Goal: Task Accomplishment & Management: Manage account settings

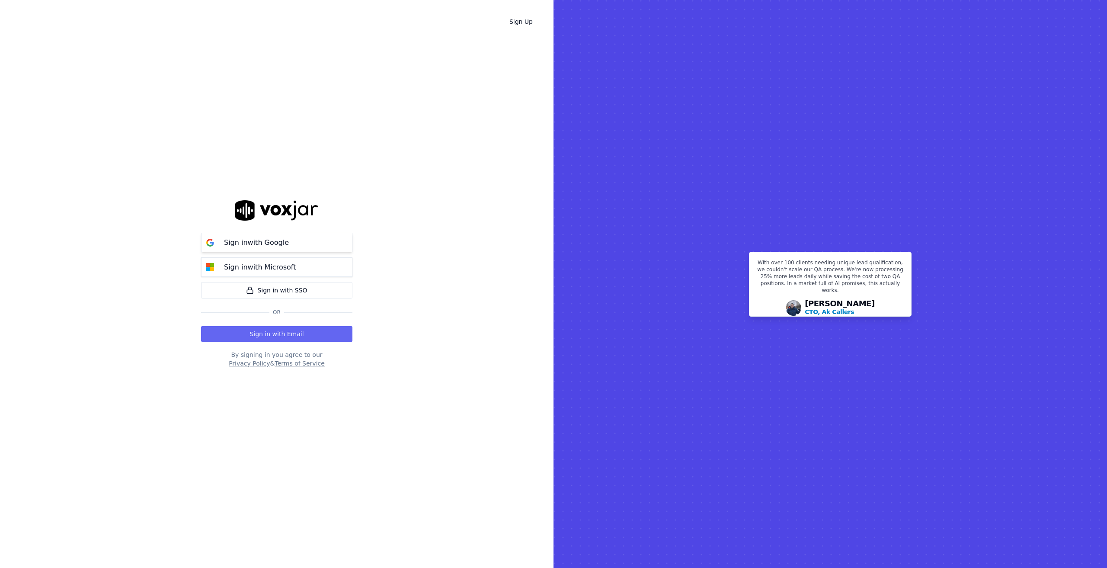
click at [284, 244] on p "Sign in with Google" at bounding box center [256, 242] width 65 height 10
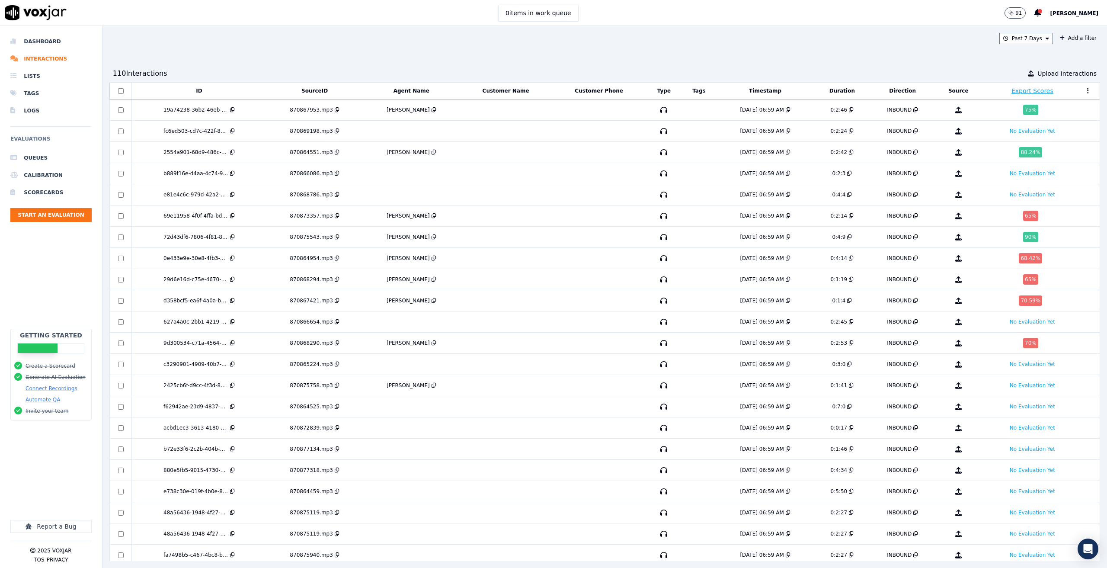
click at [1071, 9] on button "[PERSON_NAME]" at bounding box center [1078, 13] width 57 height 10
click at [1032, 29] on div "Settings" at bounding box center [1055, 29] width 93 height 14
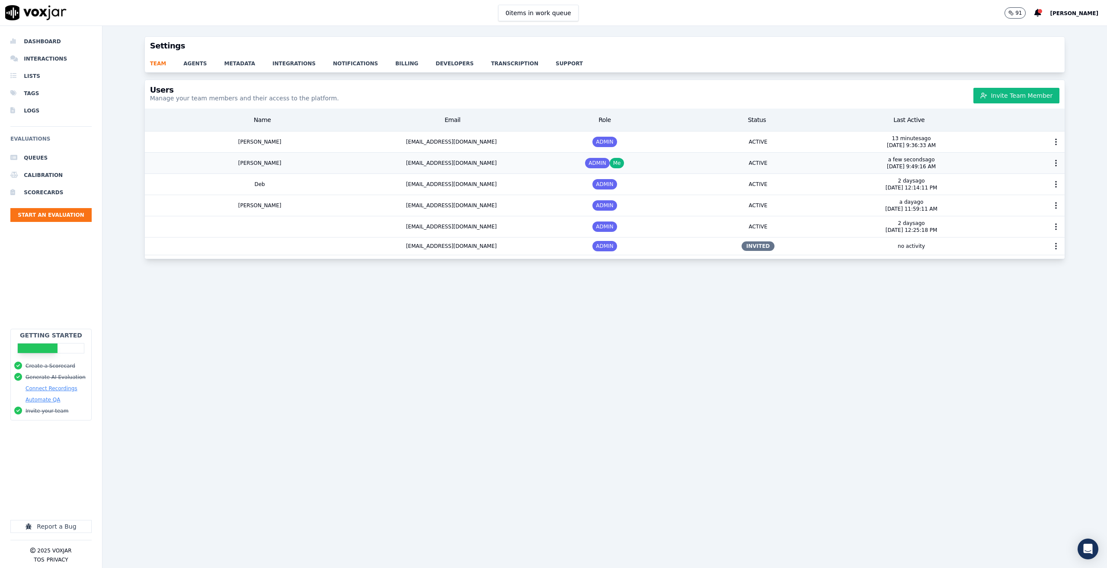
click at [383, 167] on div "josephdoane92@gmail.com" at bounding box center [451, 163] width 153 height 21
click at [1051, 164] on icon "button" at bounding box center [1055, 163] width 9 height 9
click at [1038, 217] on div "Edit User" at bounding box center [1040, 224] width 60 height 14
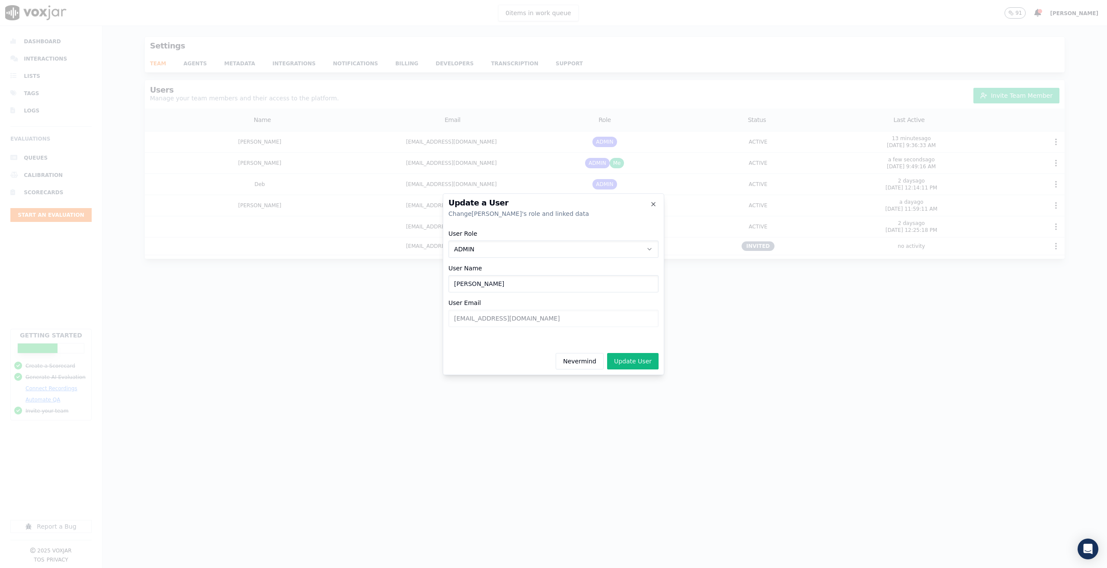
click at [657, 202] on h2 "Update a User" at bounding box center [553, 203] width 210 height 8
click at [655, 202] on icon "button" at bounding box center [653, 203] width 3 height 3
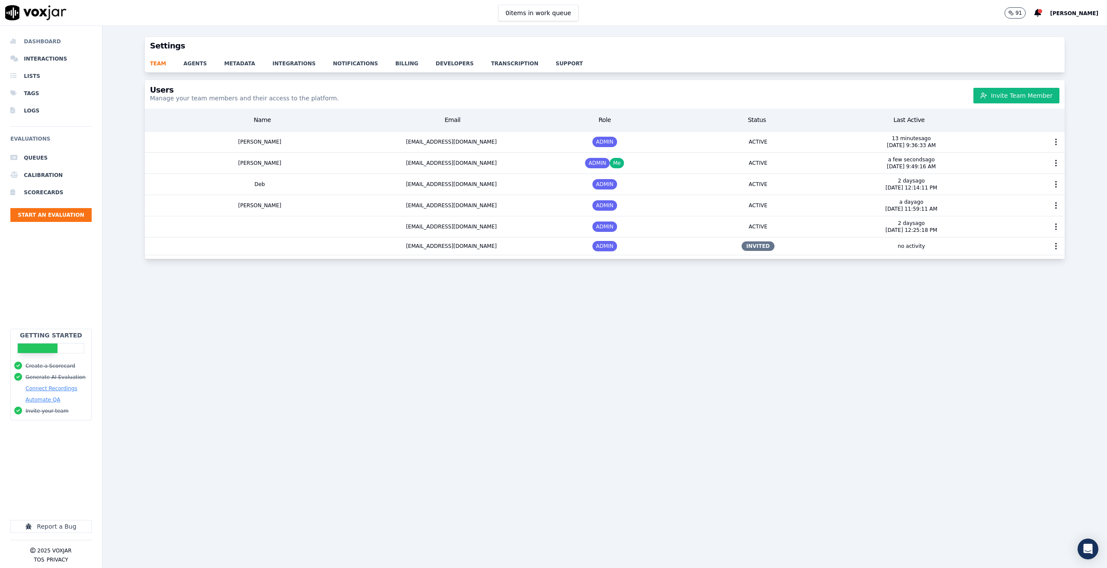
click at [51, 43] on li "Dashboard" at bounding box center [50, 41] width 81 height 17
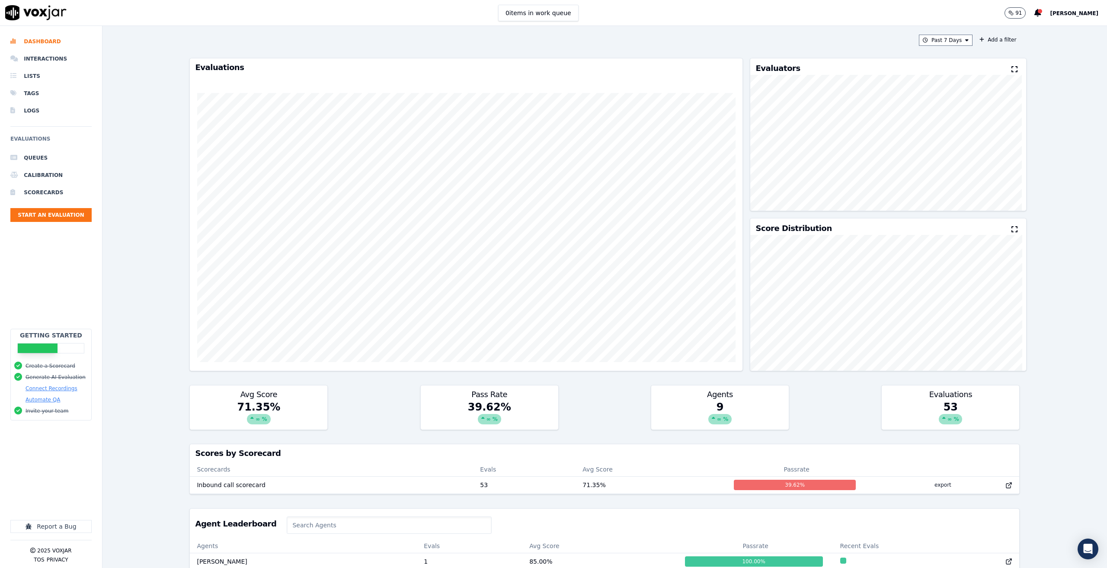
click at [943, 33] on div "Past 7 Days Add a filter Evaluations Evaluators Score Distribution Avg Score 71…" at bounding box center [604, 297] width 837 height 542
click at [941, 38] on button "Past 7 Days" at bounding box center [946, 40] width 54 height 11
click at [933, 68] on div "Today" at bounding box center [942, 66] width 18 height 7
click at [951, 145] on button "Add" at bounding box center [959, 140] width 17 height 14
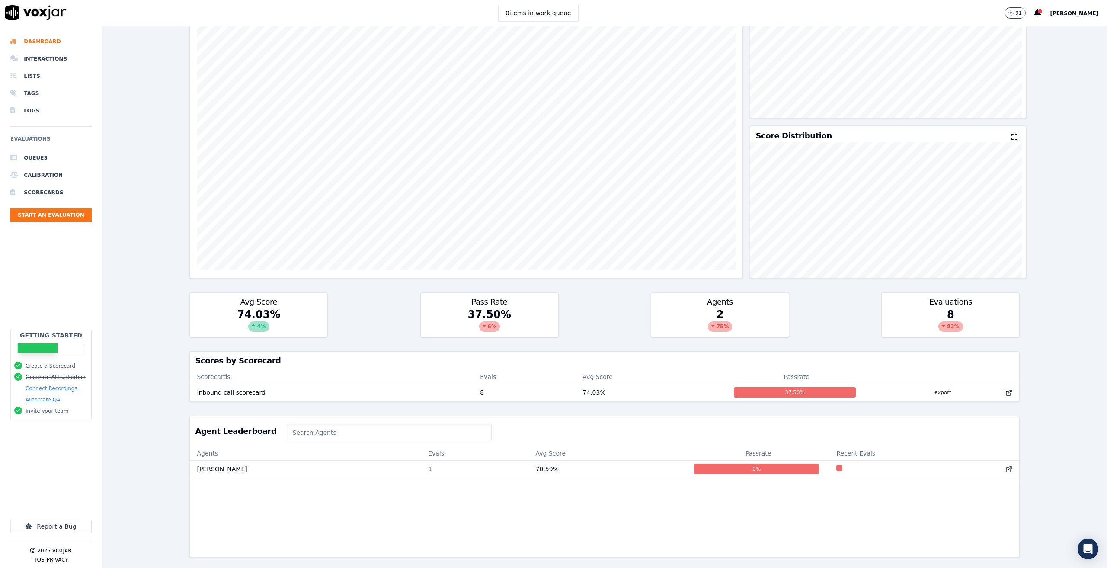
scroll to position [112, 0]
click at [589, 460] on td "70.59 %" at bounding box center [608, 468] width 158 height 17
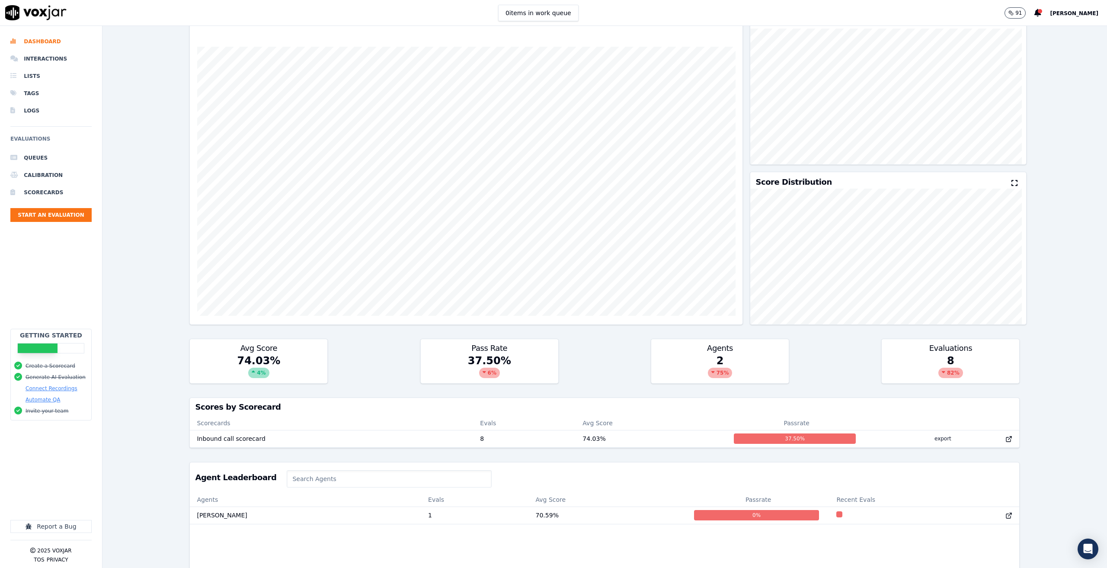
scroll to position [0, 0]
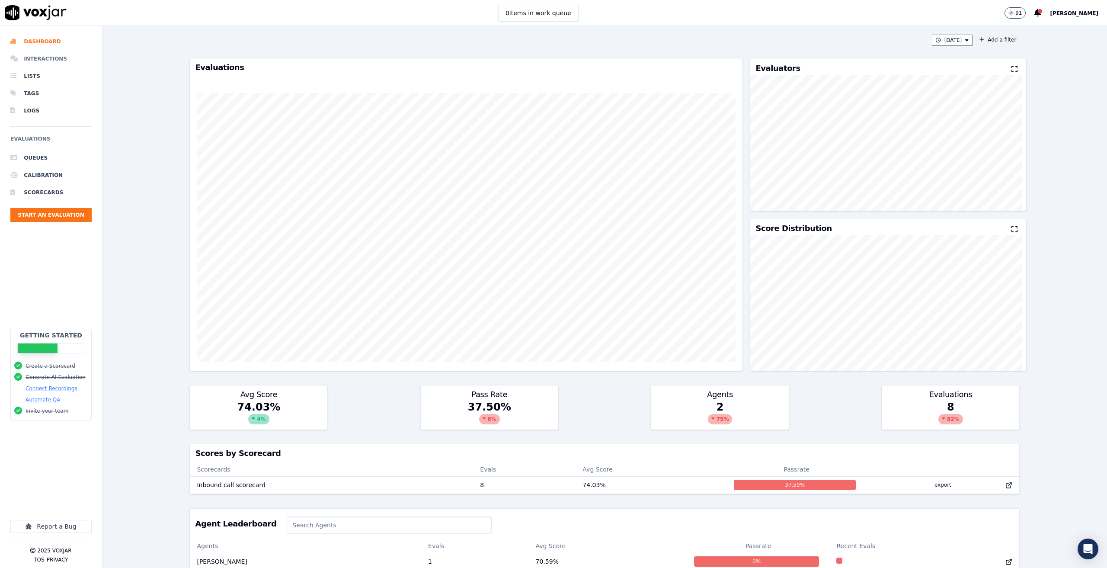
click at [51, 54] on li "Interactions" at bounding box center [50, 58] width 81 height 17
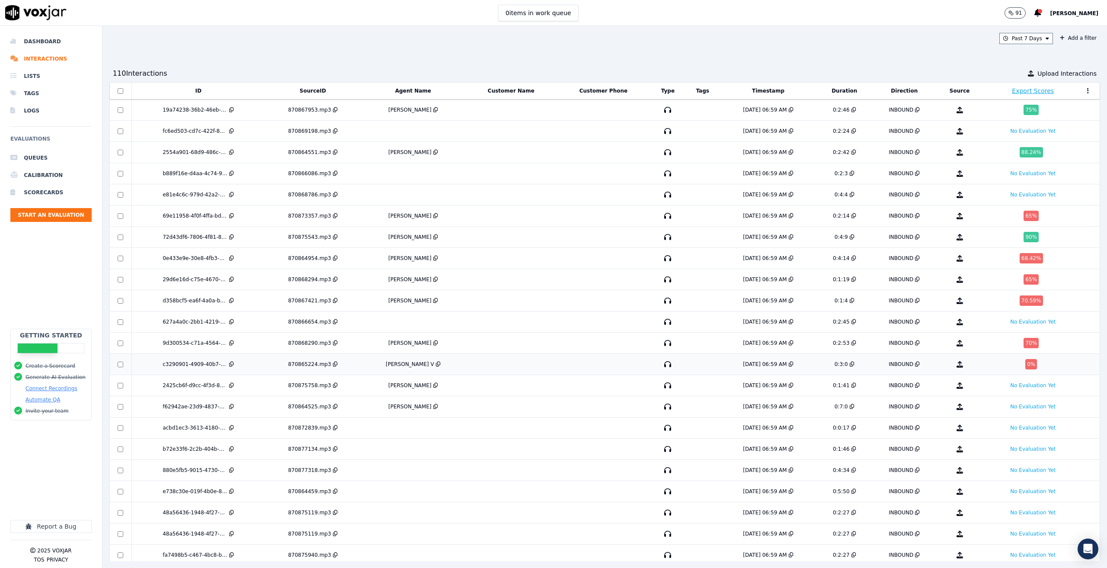
click at [443, 365] on div "Brandi V" at bounding box center [413, 364] width 98 height 7
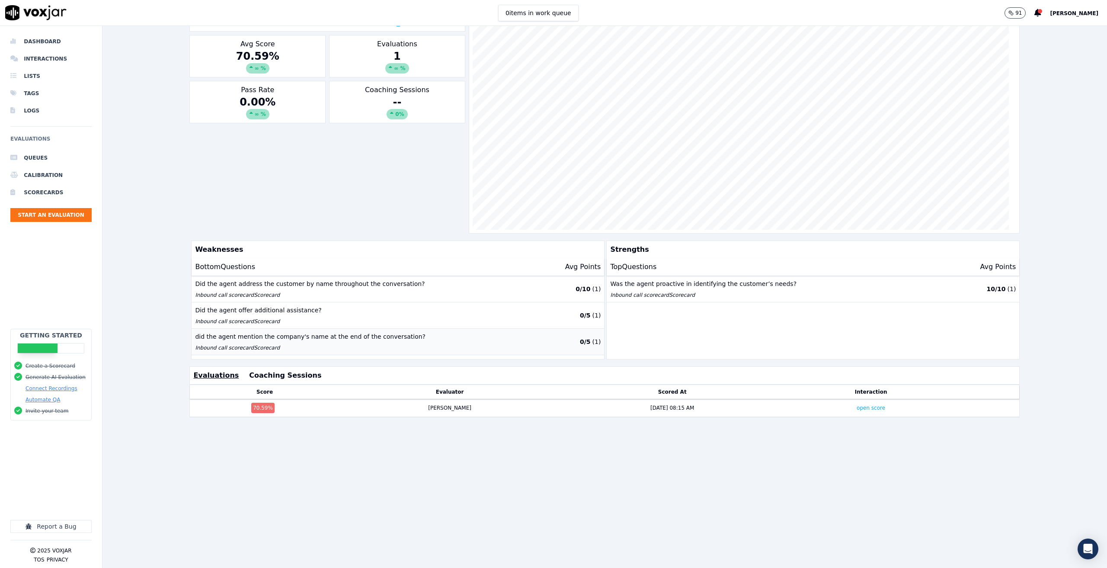
scroll to position [3, 0]
click at [458, 404] on div "[PERSON_NAME]" at bounding box center [450, 407] width 214 height 7
click at [39, 47] on li "Dashboard" at bounding box center [50, 41] width 81 height 17
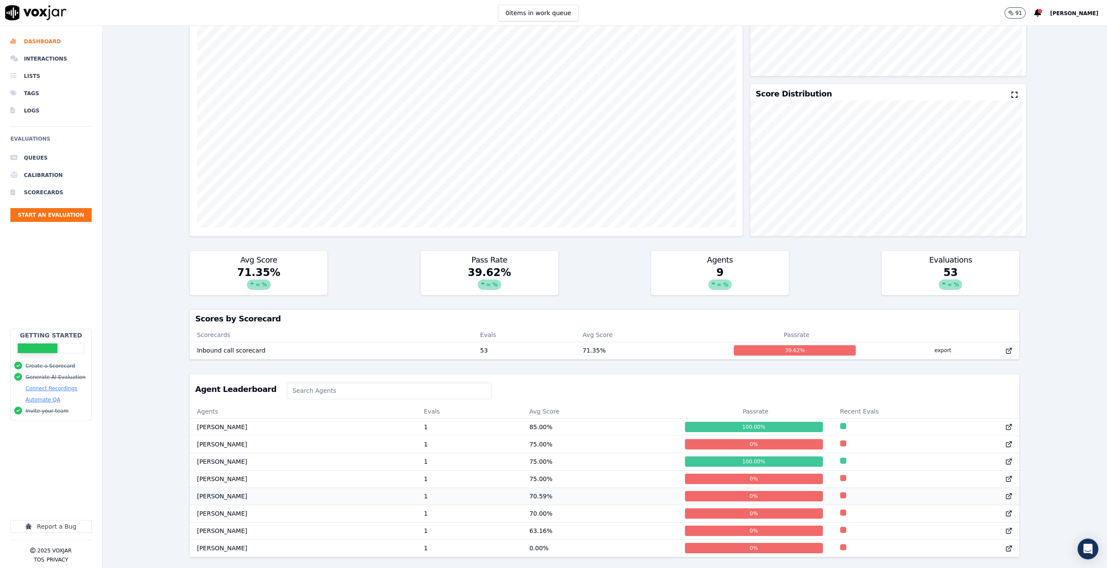
scroll to position [0, 0]
click at [417, 435] on td "1" at bounding box center [469, 443] width 105 height 17
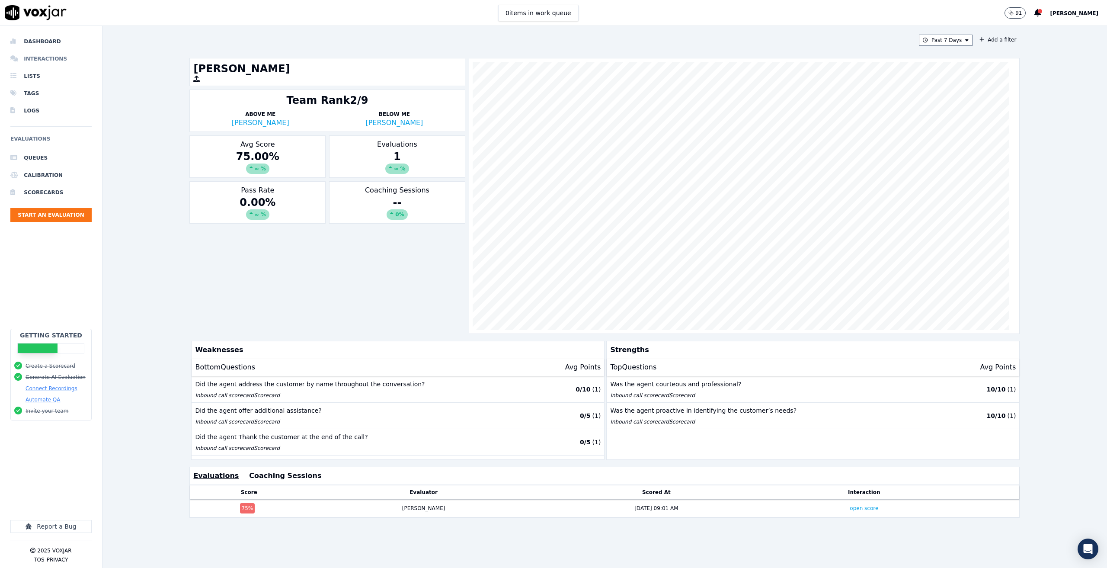
click at [37, 58] on li "Interactions" at bounding box center [50, 58] width 81 height 17
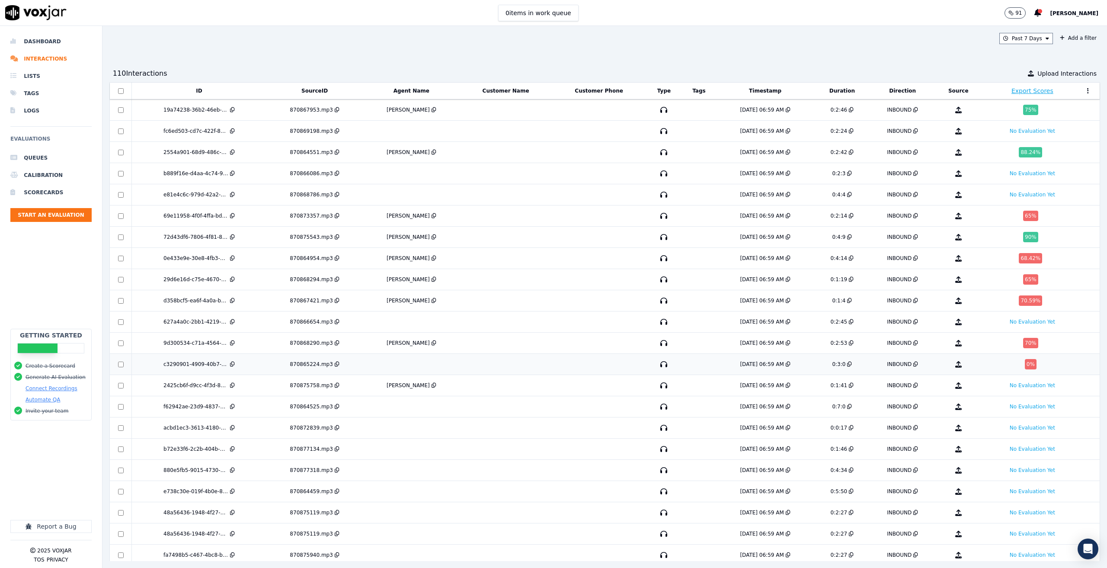
click at [382, 364] on td at bounding box center [411, 364] width 97 height 21
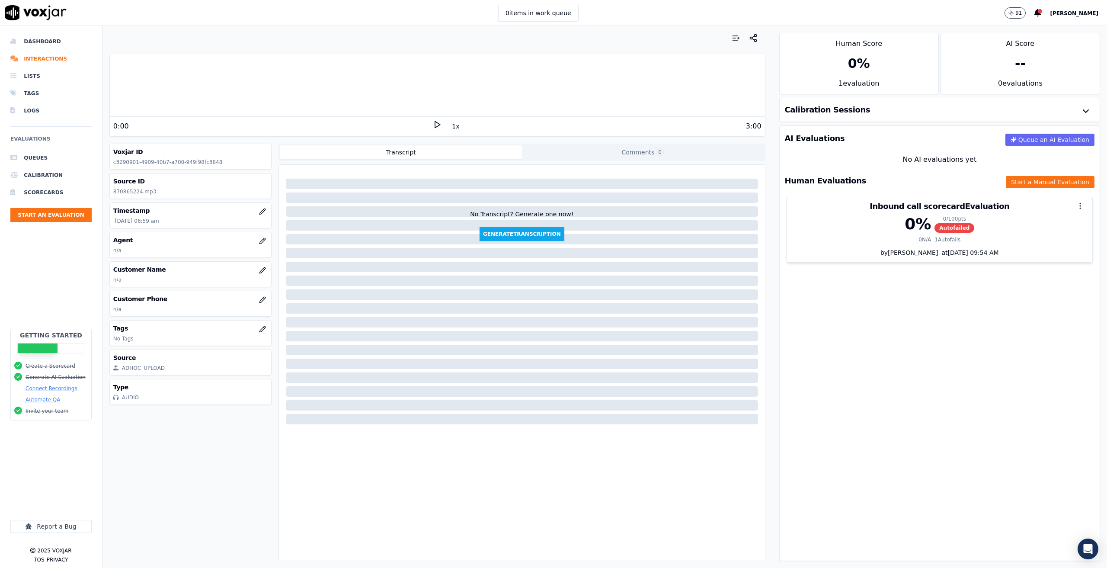
click at [433, 125] on icon at bounding box center [437, 124] width 9 height 9
click at [259, 240] on icon "button" at bounding box center [262, 240] width 7 height 7
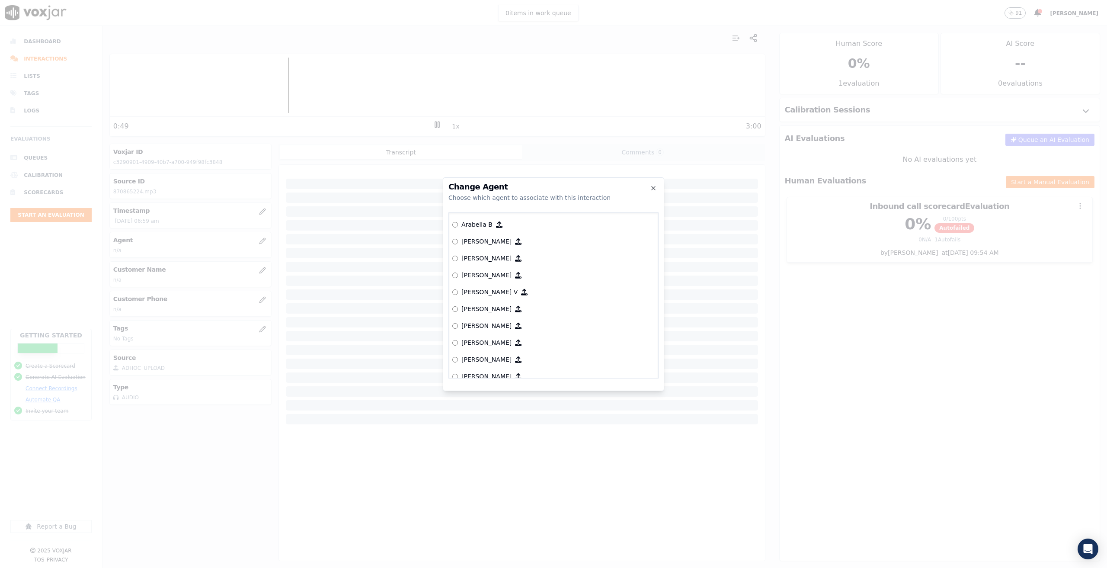
click at [459, 291] on label "[PERSON_NAME] V" at bounding box center [553, 292] width 202 height 17
click at [633, 385] on button "Connect This Agent" at bounding box center [621, 385] width 73 height 16
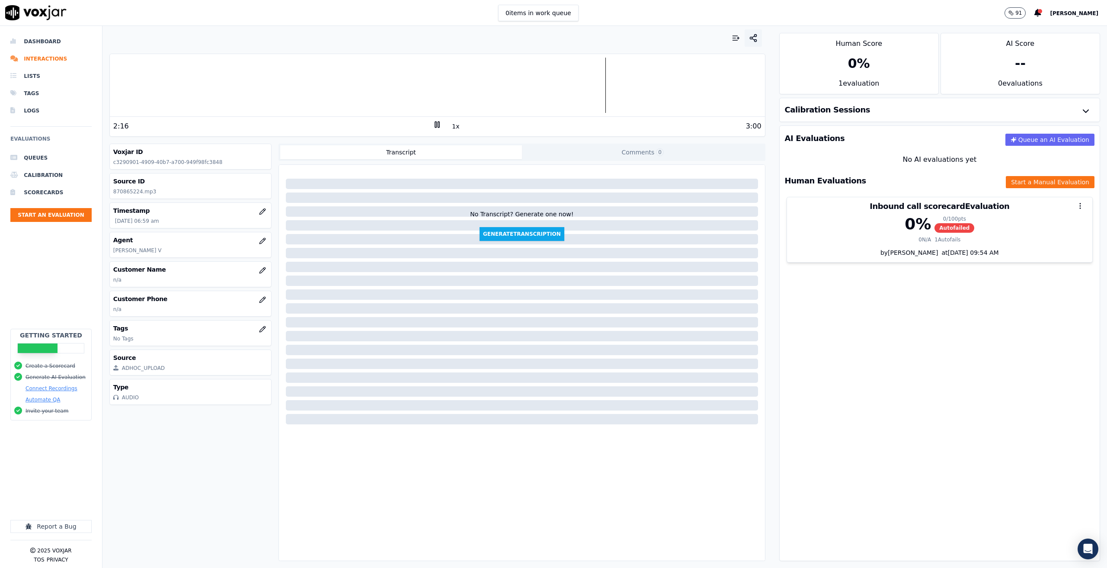
click at [749, 38] on icon "button" at bounding box center [753, 38] width 9 height 9
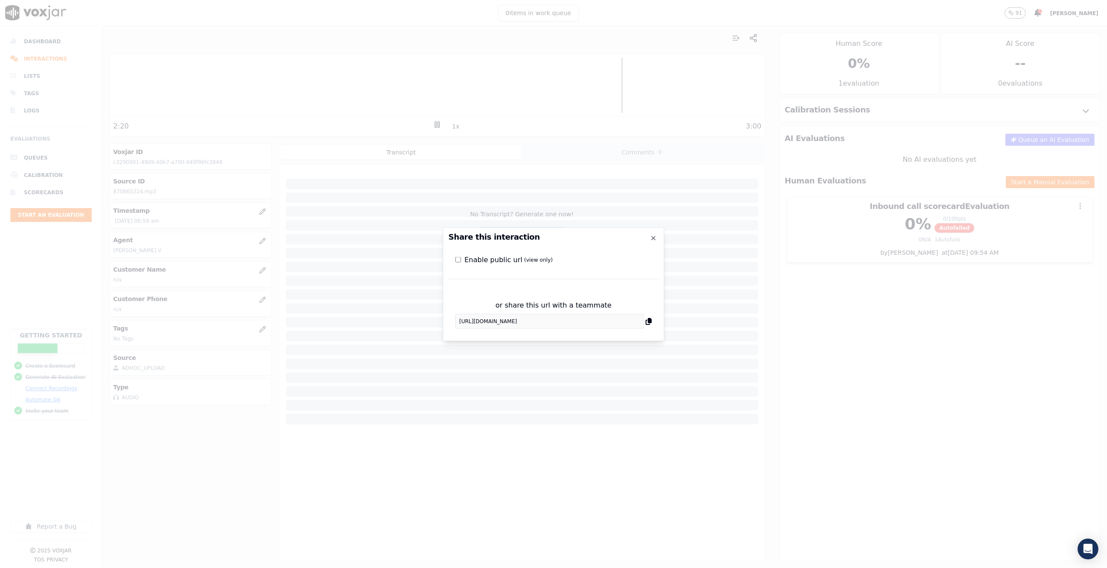
click at [647, 318] on icon at bounding box center [649, 320] width 6 height 7
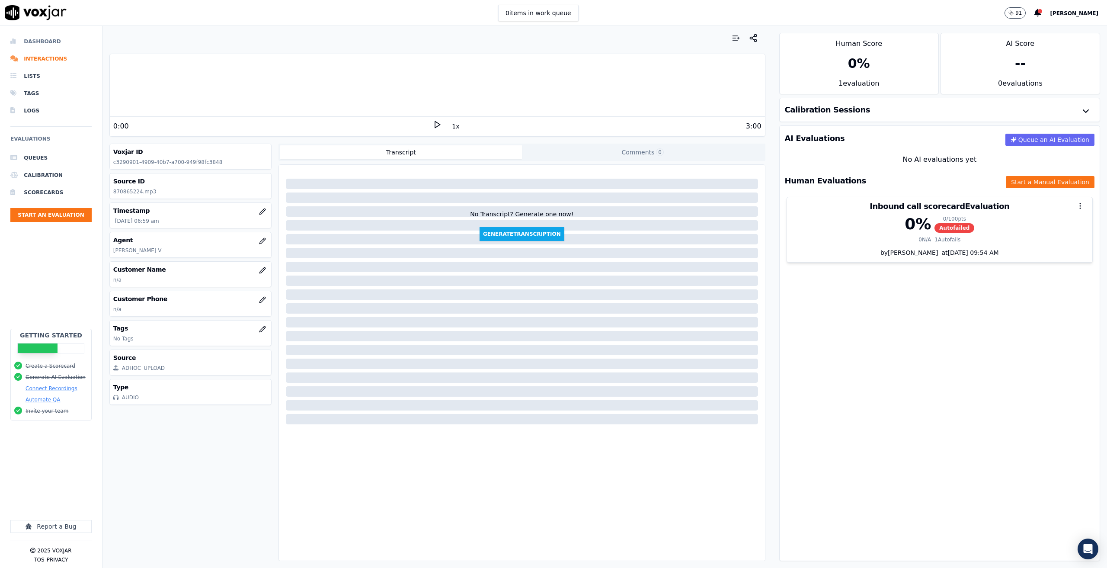
click at [45, 41] on li "Dashboard" at bounding box center [50, 41] width 81 height 17
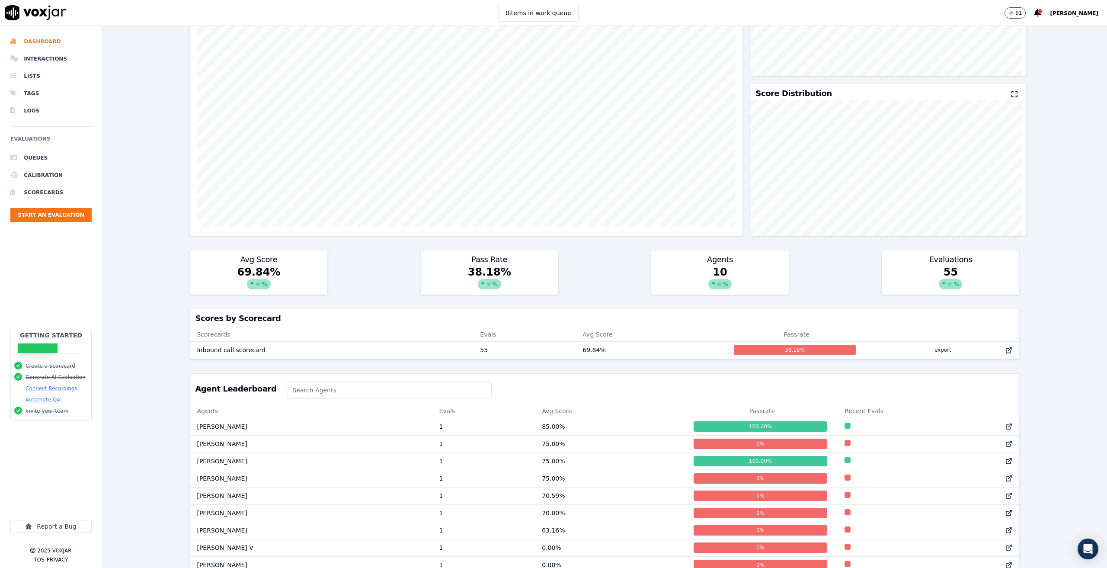
scroll to position [178, 0]
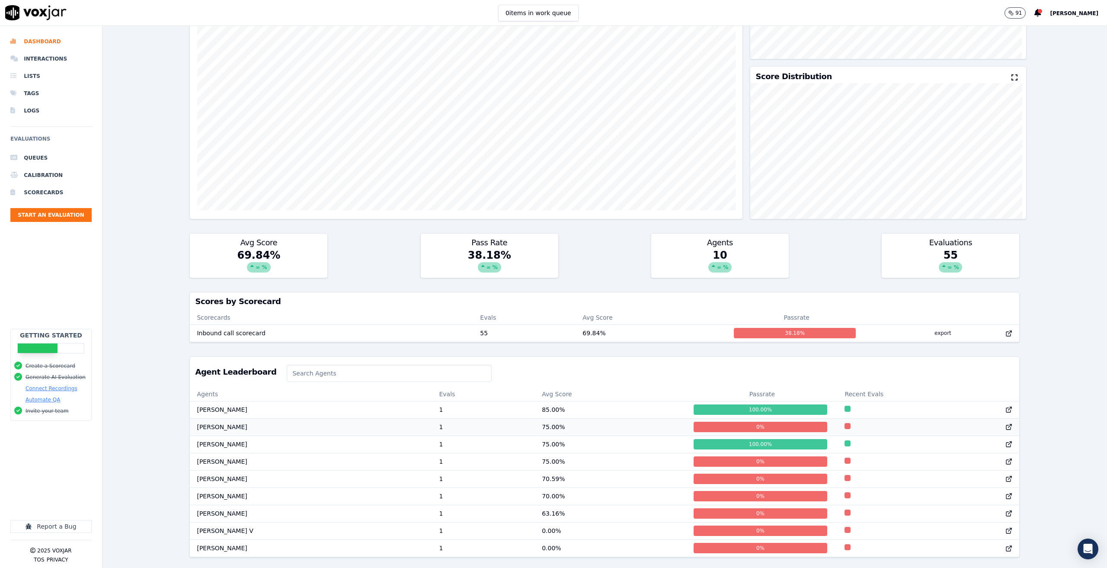
click at [432, 418] on td "1" at bounding box center [483, 426] width 103 height 17
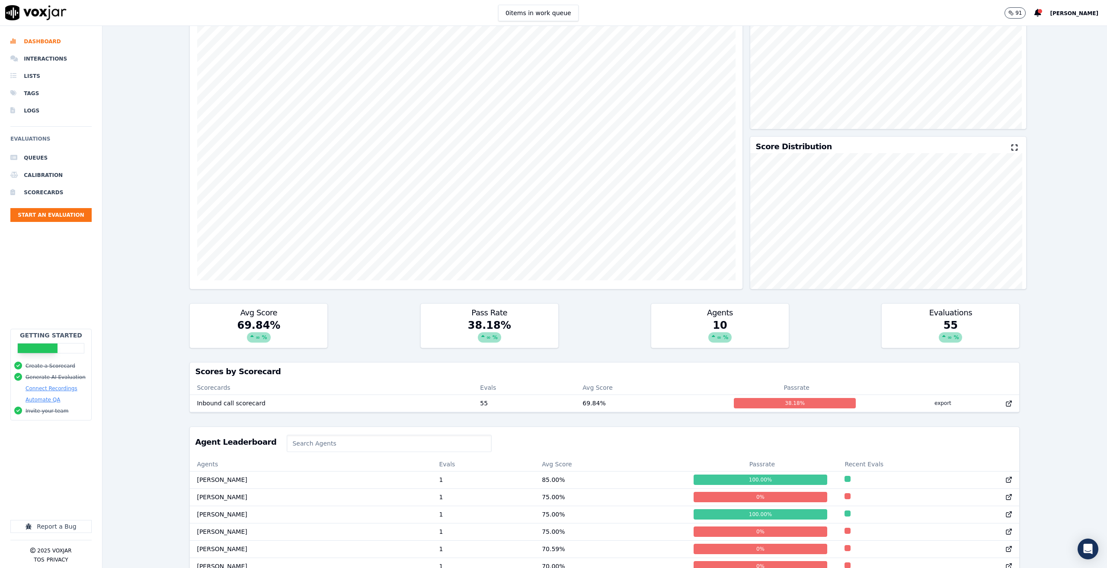
scroll to position [0, 0]
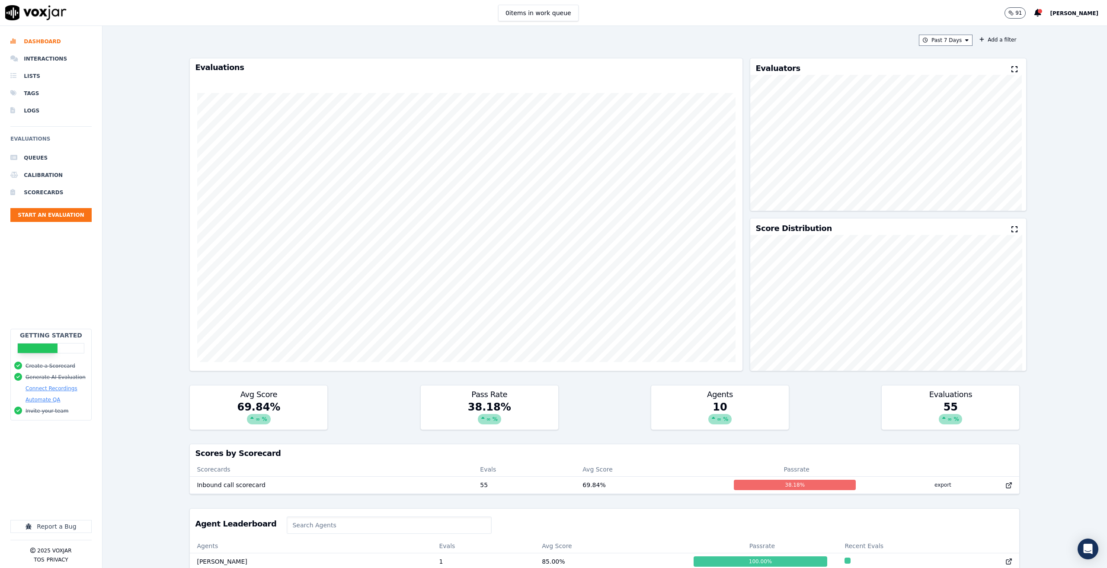
click at [1067, 6] on div "91 [PERSON_NAME]" at bounding box center [1055, 13] width 102 height 26
click at [1068, 14] on span "[PERSON_NAME]" at bounding box center [1074, 13] width 48 height 6
click at [1041, 28] on div "Settings" at bounding box center [1055, 29] width 93 height 14
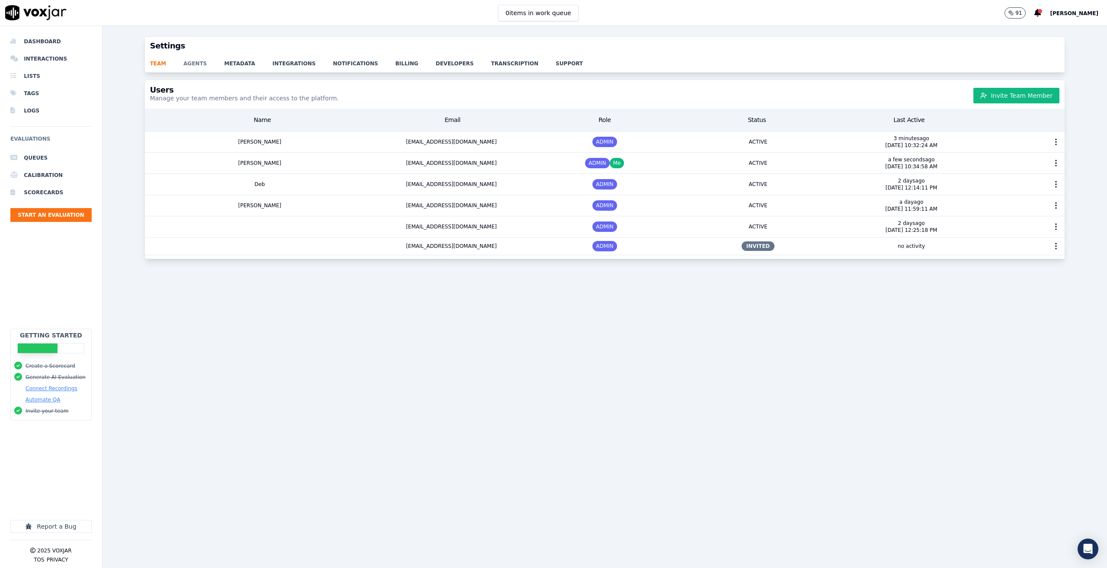
click at [197, 62] on link "agents" at bounding box center [203, 61] width 41 height 12
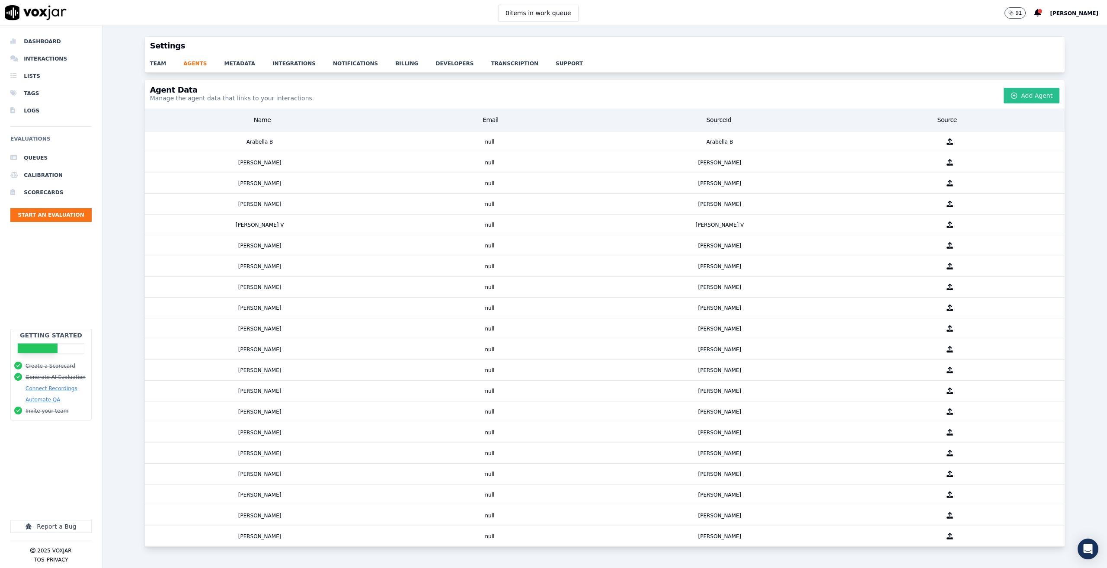
click at [1019, 98] on button "Add Agent" at bounding box center [1031, 96] width 56 height 16
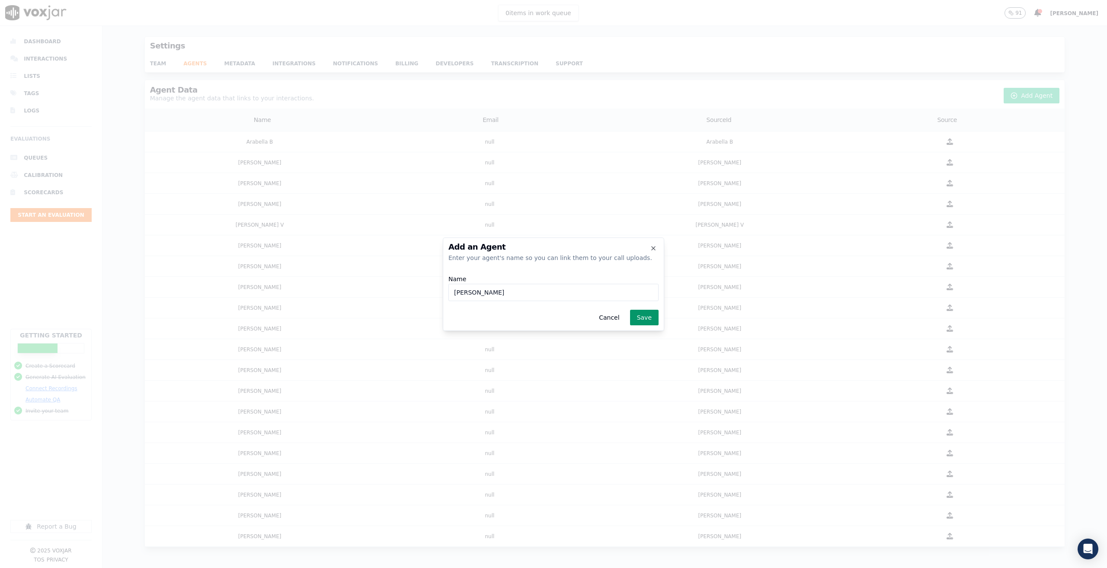
type input "Alison W"
click at [636, 322] on button "Save" at bounding box center [644, 318] width 29 height 16
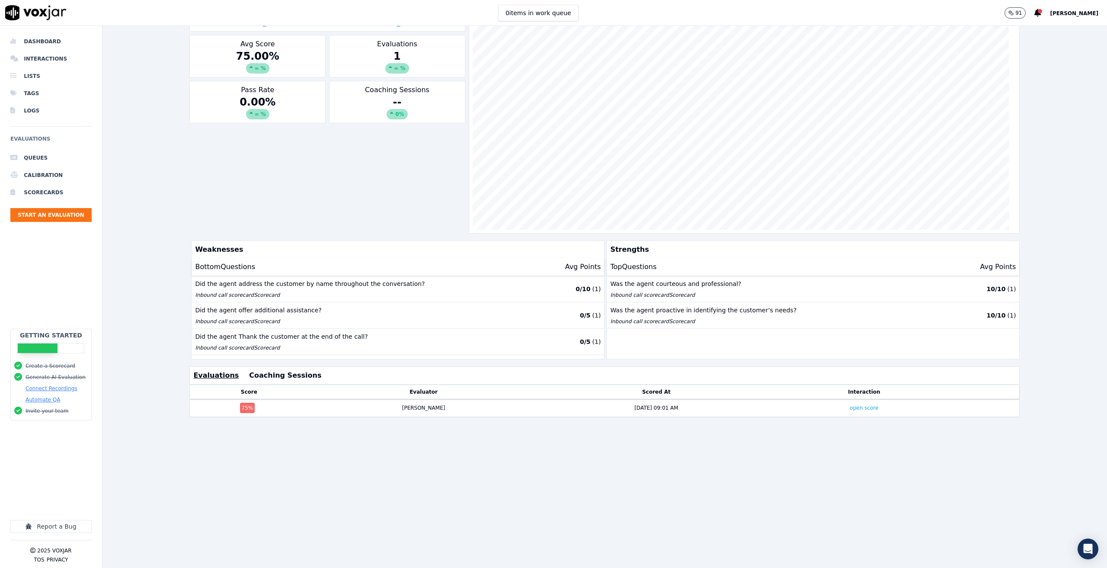
scroll to position [113, 0]
click at [291, 403] on div "75 %" at bounding box center [248, 408] width 111 height 10
